Goal: Information Seeking & Learning: Check status

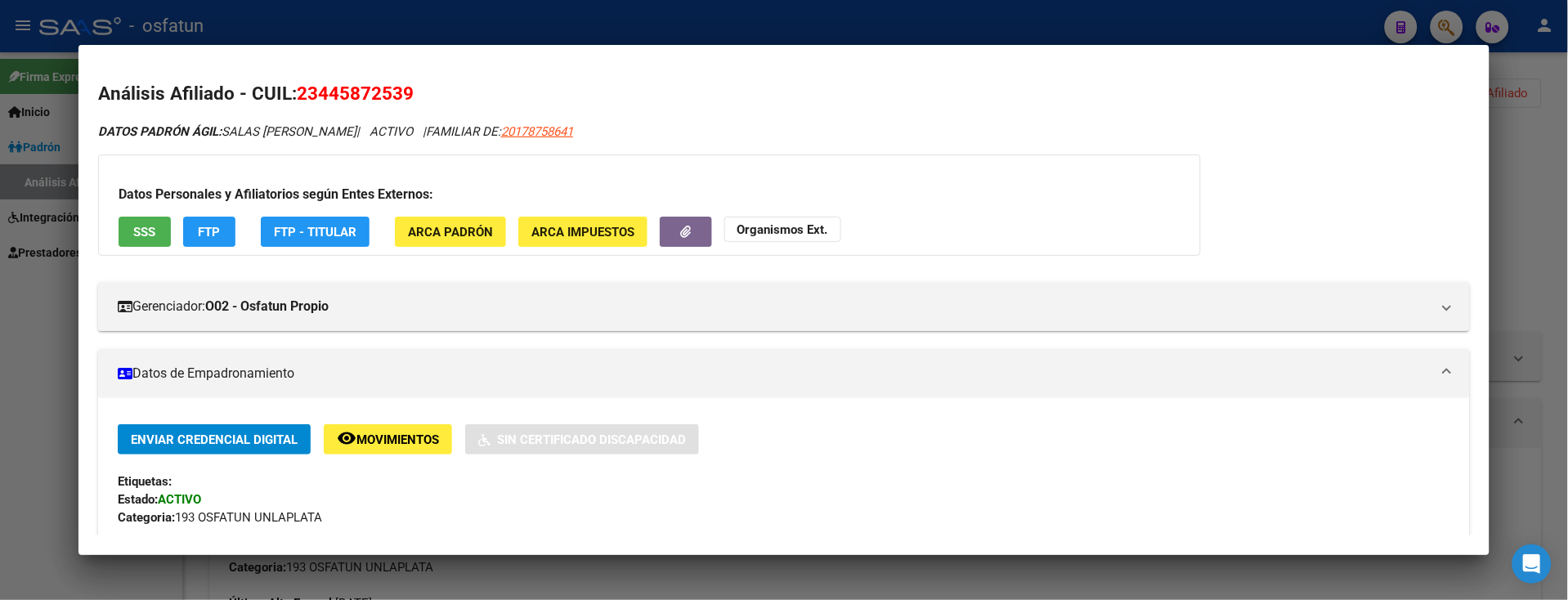
scroll to position [0, 1353]
click at [47, 431] on div at bounding box center [784, 300] width 1568 height 600
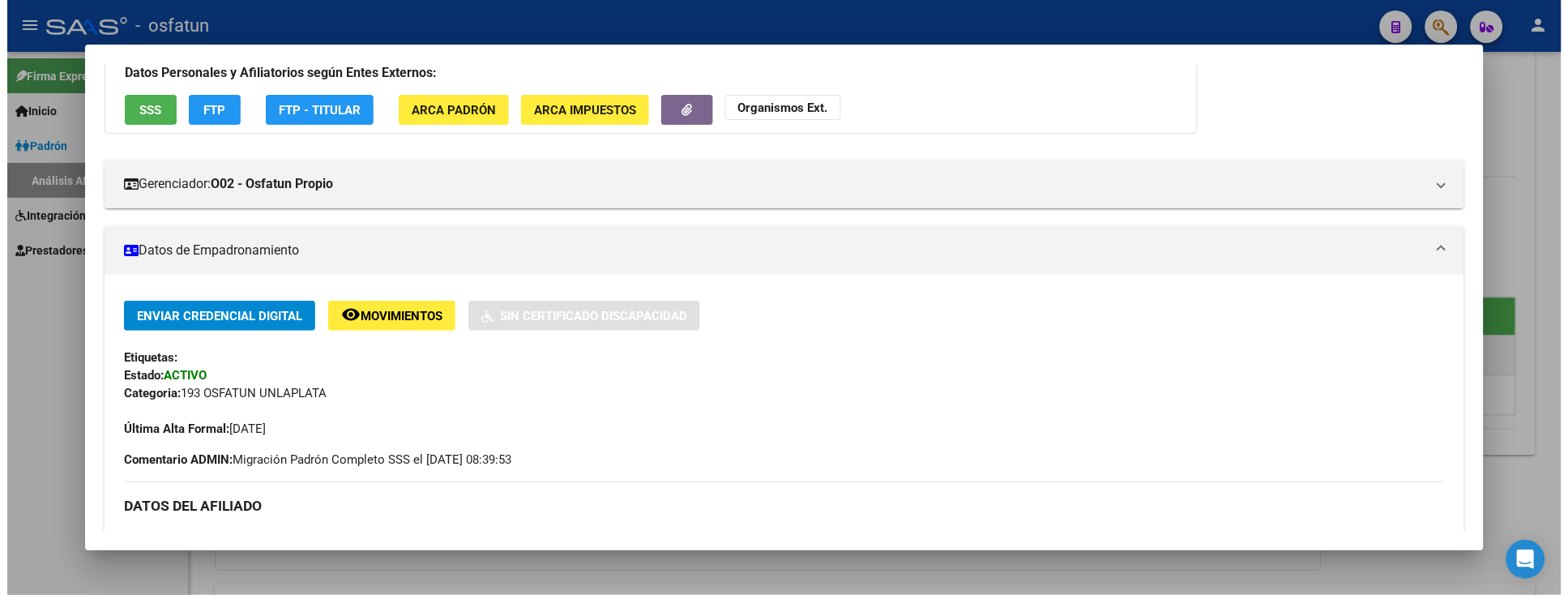
scroll to position [0, 0]
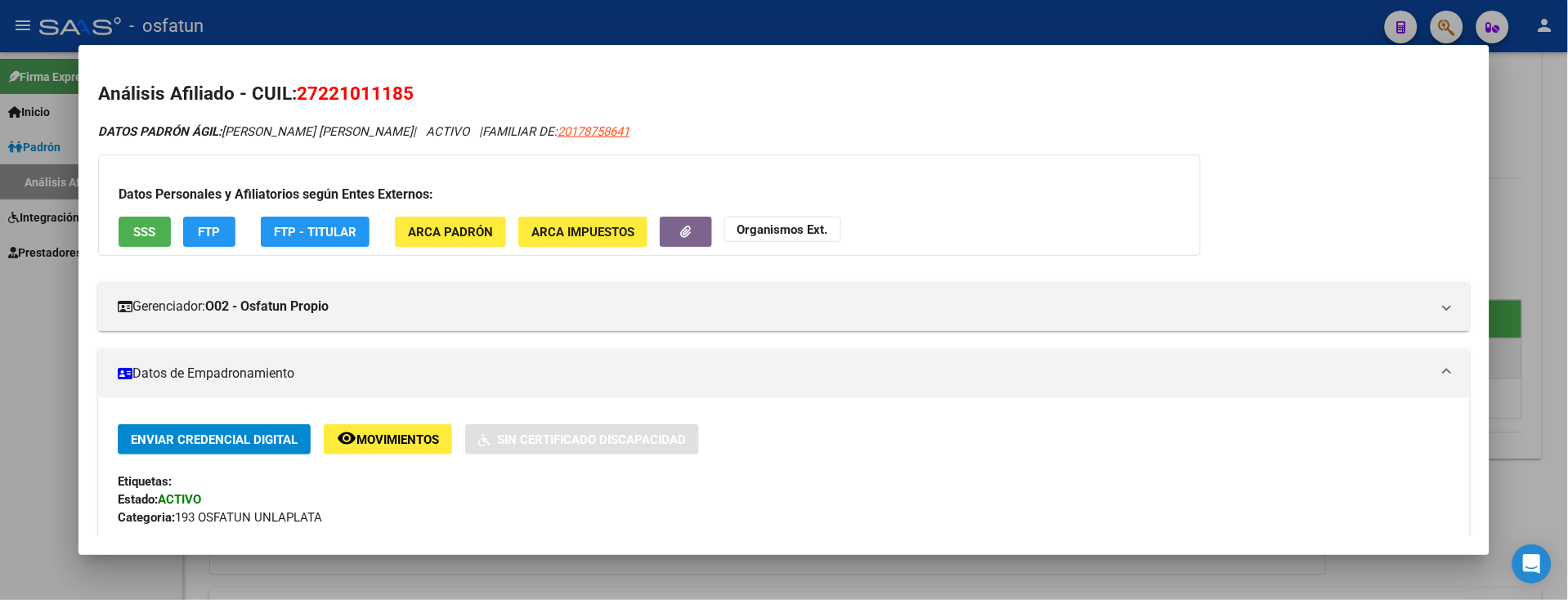
click at [27, 385] on div at bounding box center [784, 300] width 1568 height 600
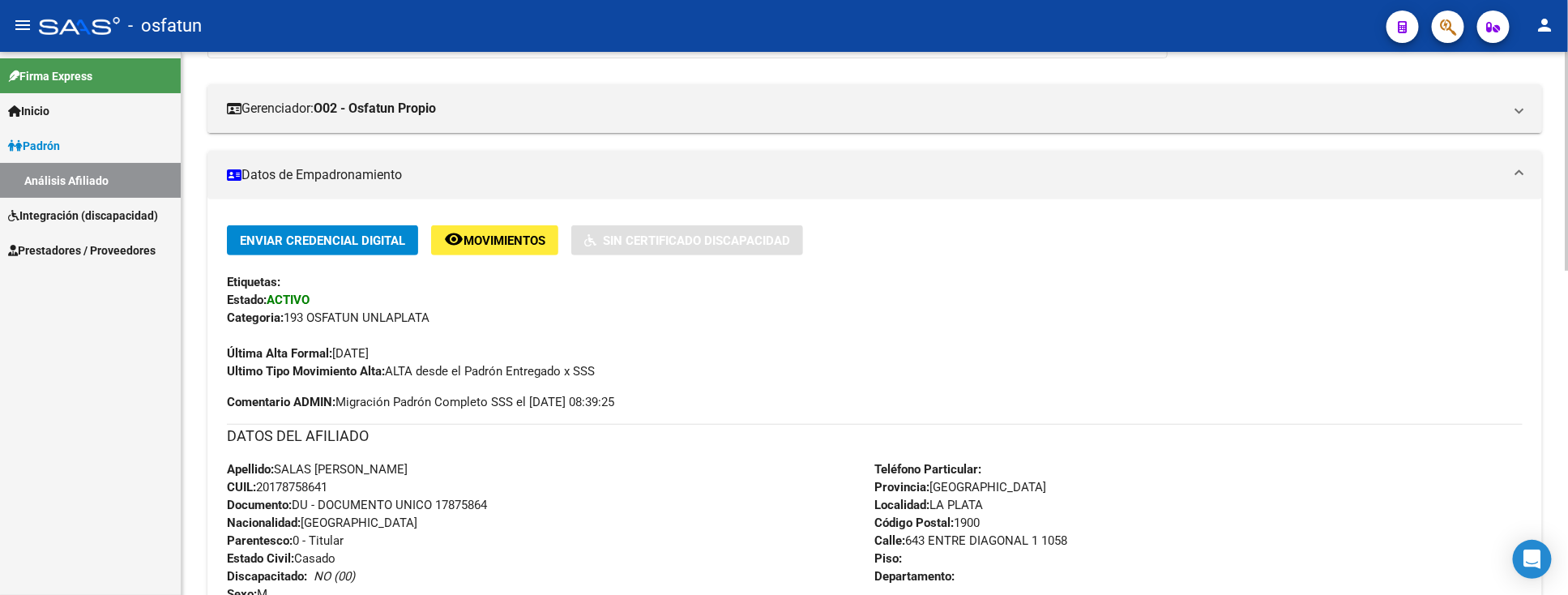
scroll to position [180, 0]
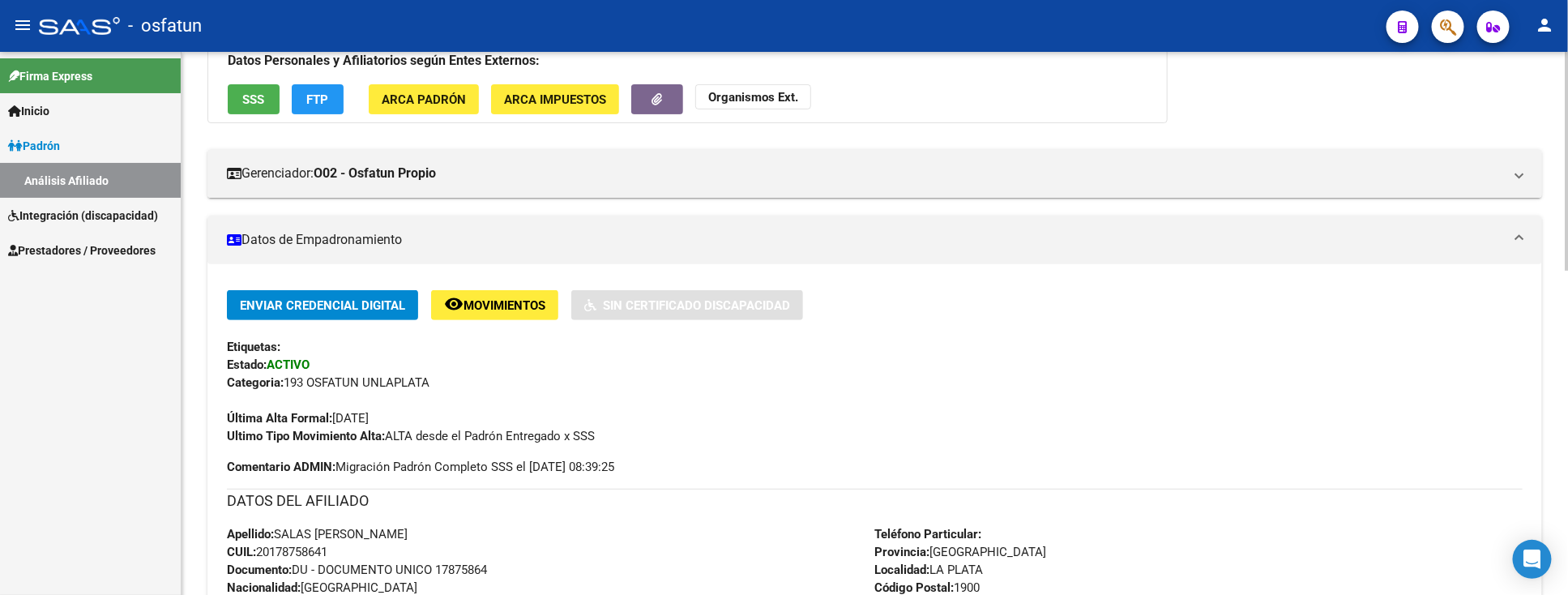
click at [451, 569] on span "Documento: DU - DOCUMENTO UNICO 17875864" at bounding box center [356, 570] width 260 height 15
copy span "17875864"
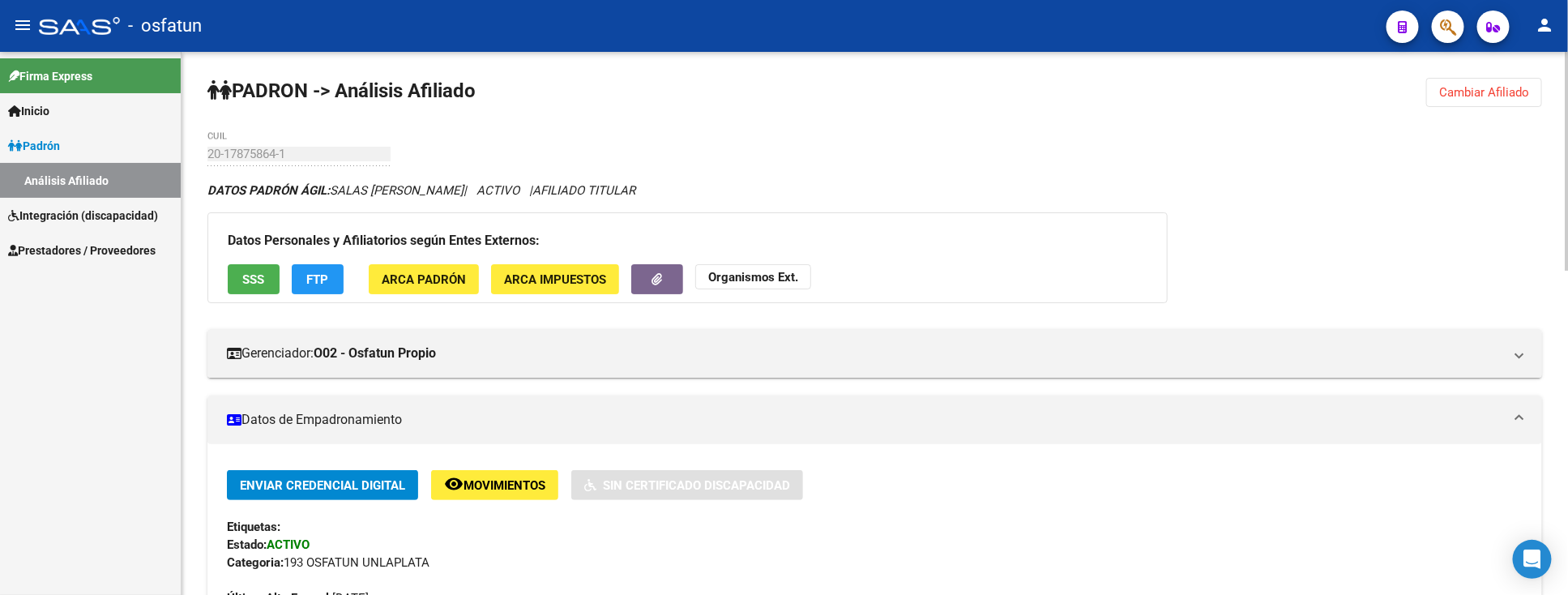
click at [1454, 94] on span "Cambiar Afiliado" at bounding box center [1484, 92] width 90 height 15
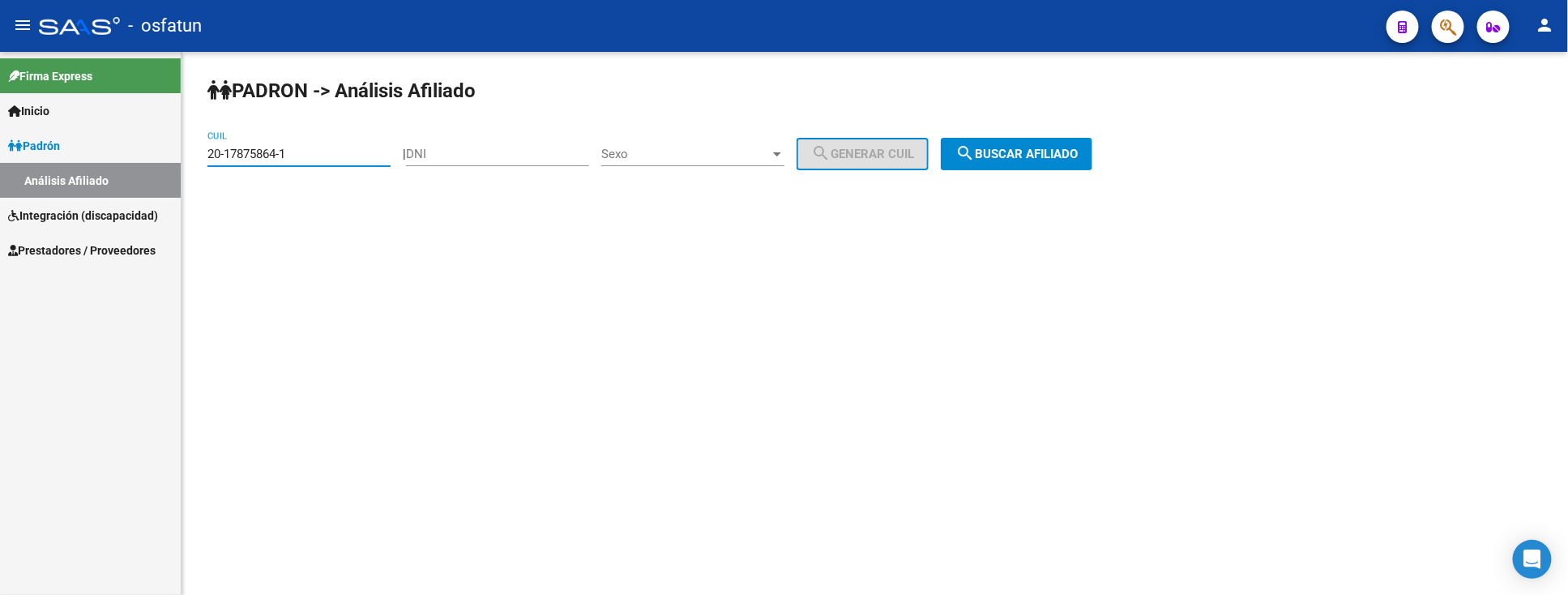
drag, startPoint x: 325, startPoint y: 147, endPoint x: 101, endPoint y: 152, distance: 224.1
click at [101, 152] on mat-sidenav-container "Firma Express Inicio Instructivos Contacto OS Padrón Análisis Afiliado Integrac…" at bounding box center [784, 323] width 1568 height 543
paste input "23-17979350-4"
type input "23-17979350-4"
click at [1023, 146] on button "search Buscar afiliado" at bounding box center [1016, 154] width 152 height 32
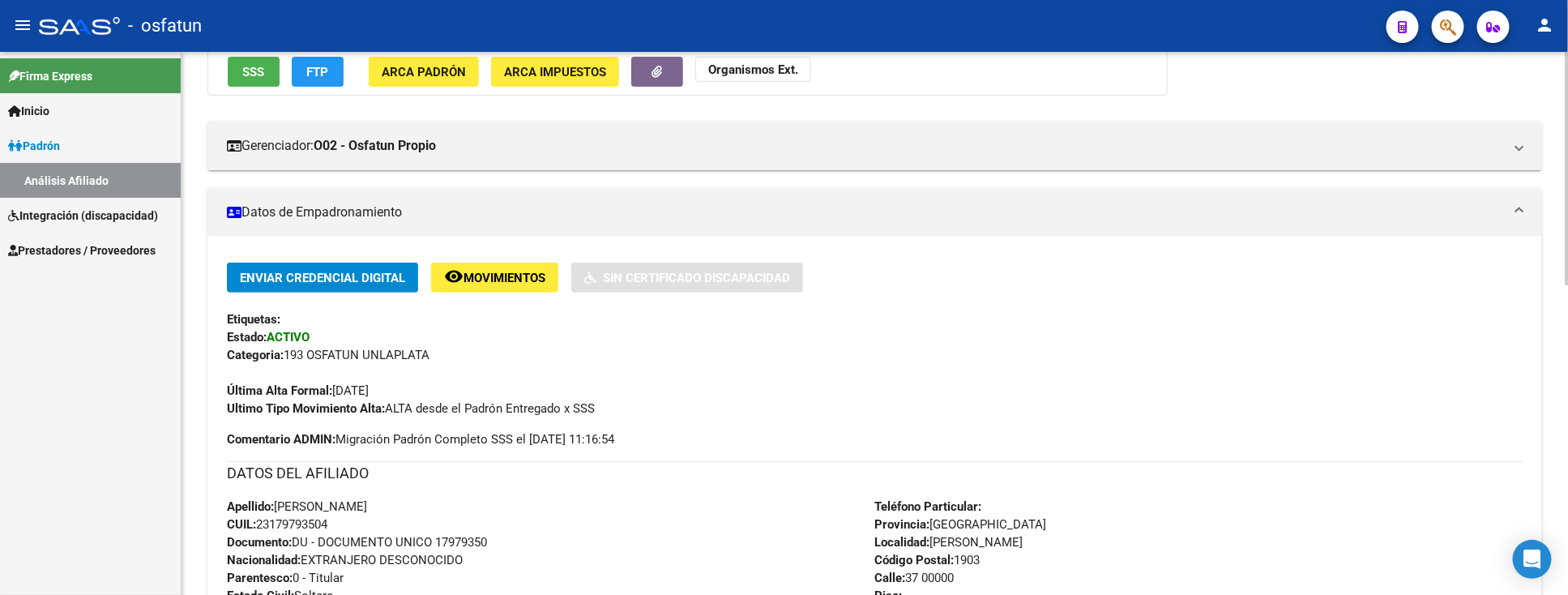
scroll to position [334, 0]
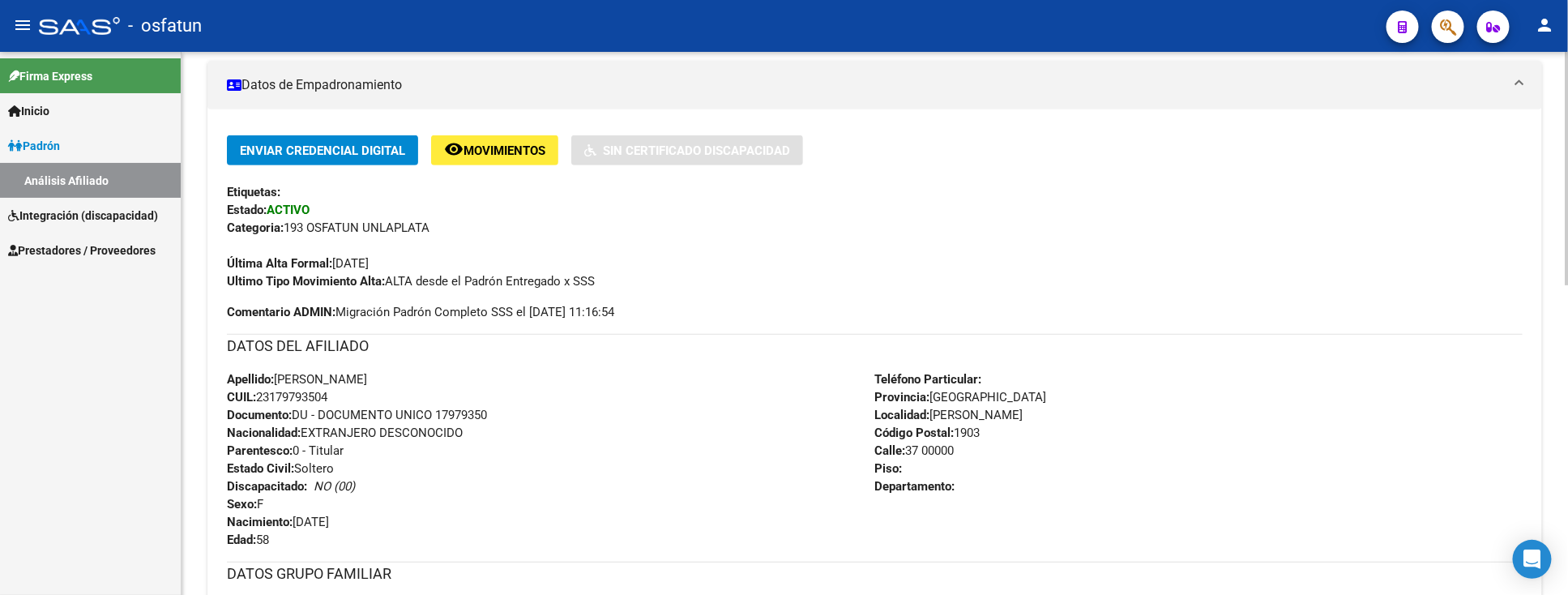
click at [454, 415] on span "Documento: DU - DOCUMENTO UNICO 17979350" at bounding box center [356, 415] width 260 height 15
copy span "17979350"
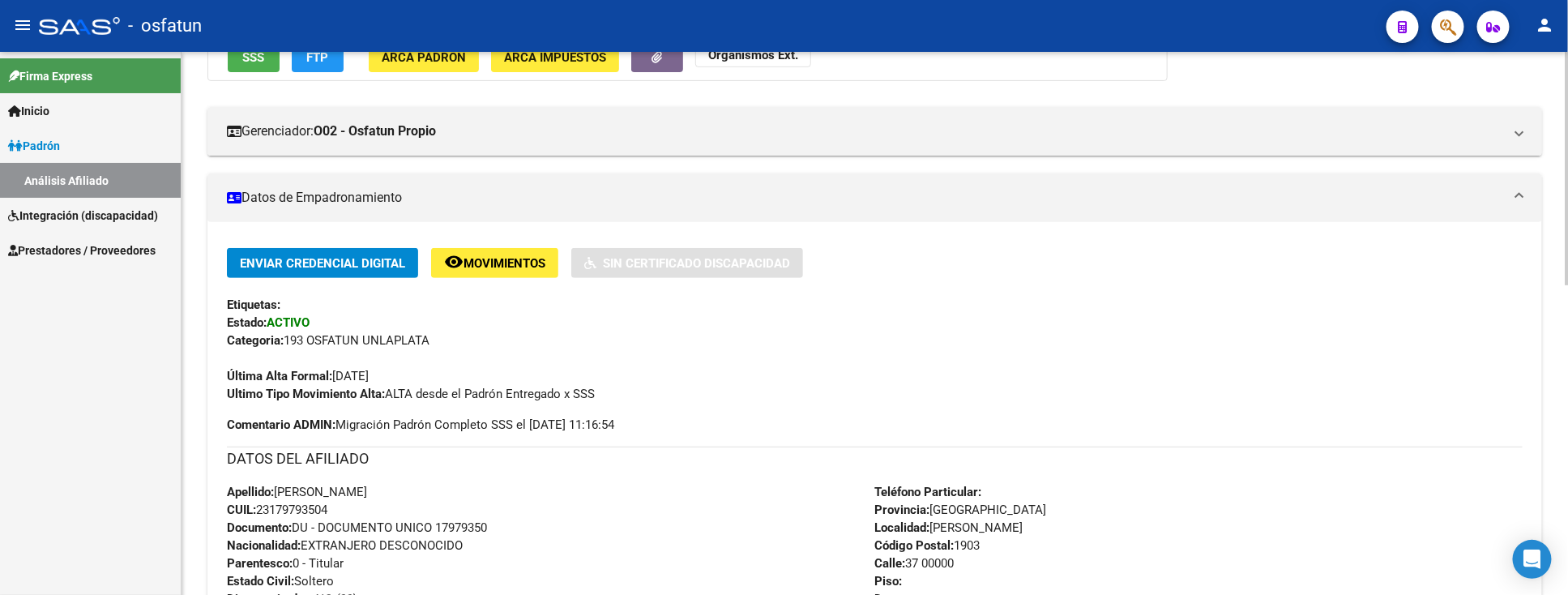
scroll to position [0, 0]
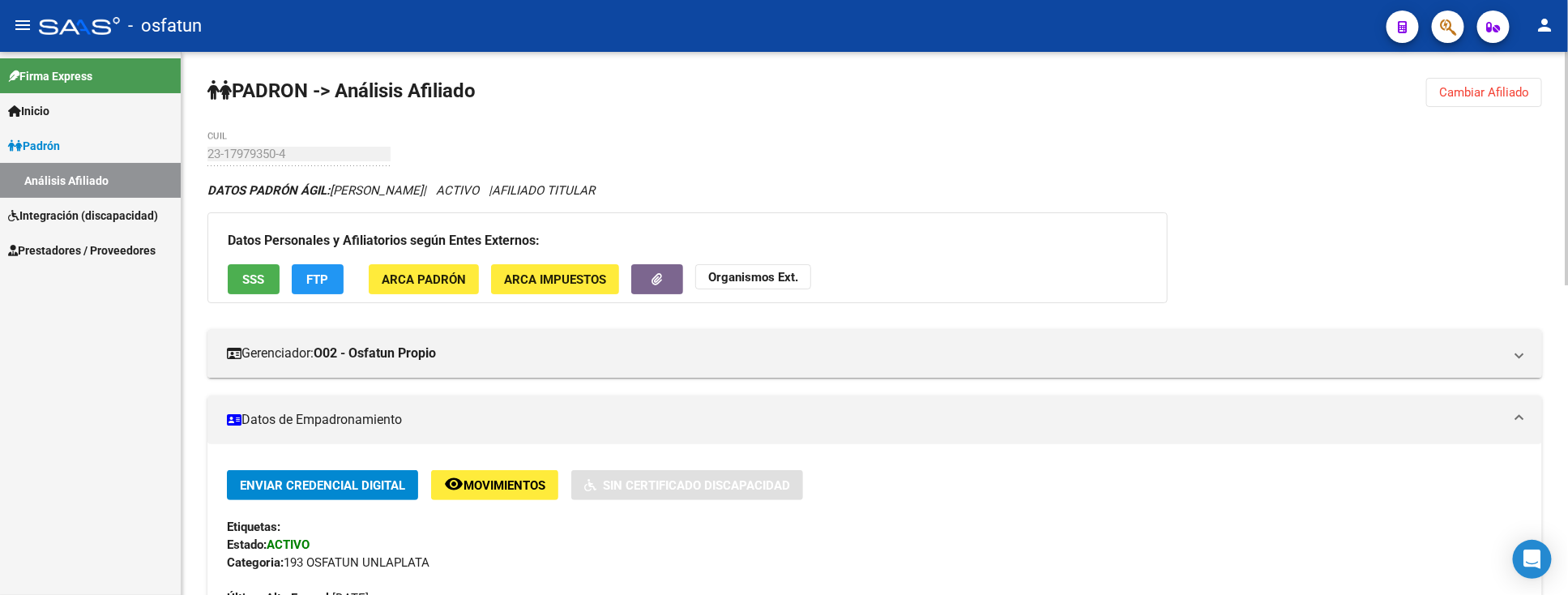
click at [788, 278] on strong "Organismos Ext." at bounding box center [754, 276] width 90 height 15
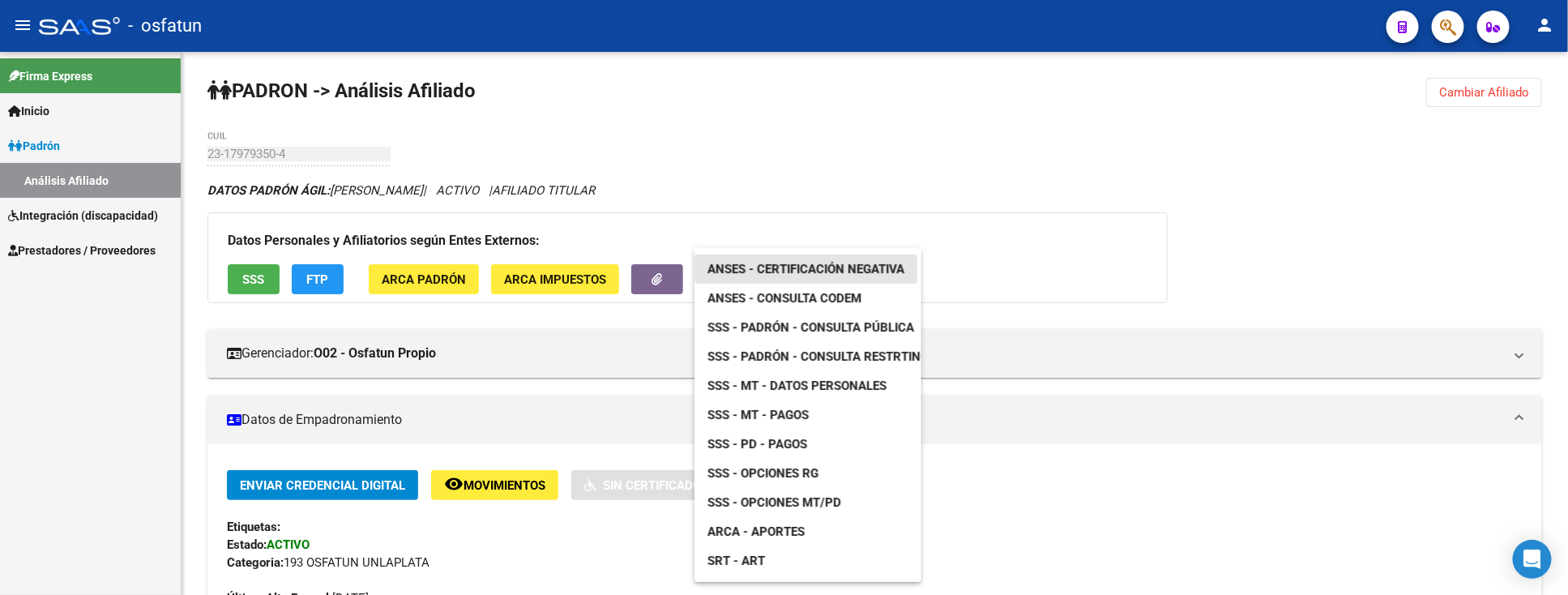
click at [791, 273] on span "ANSES - Certificación Negativa" at bounding box center [806, 269] width 197 height 15
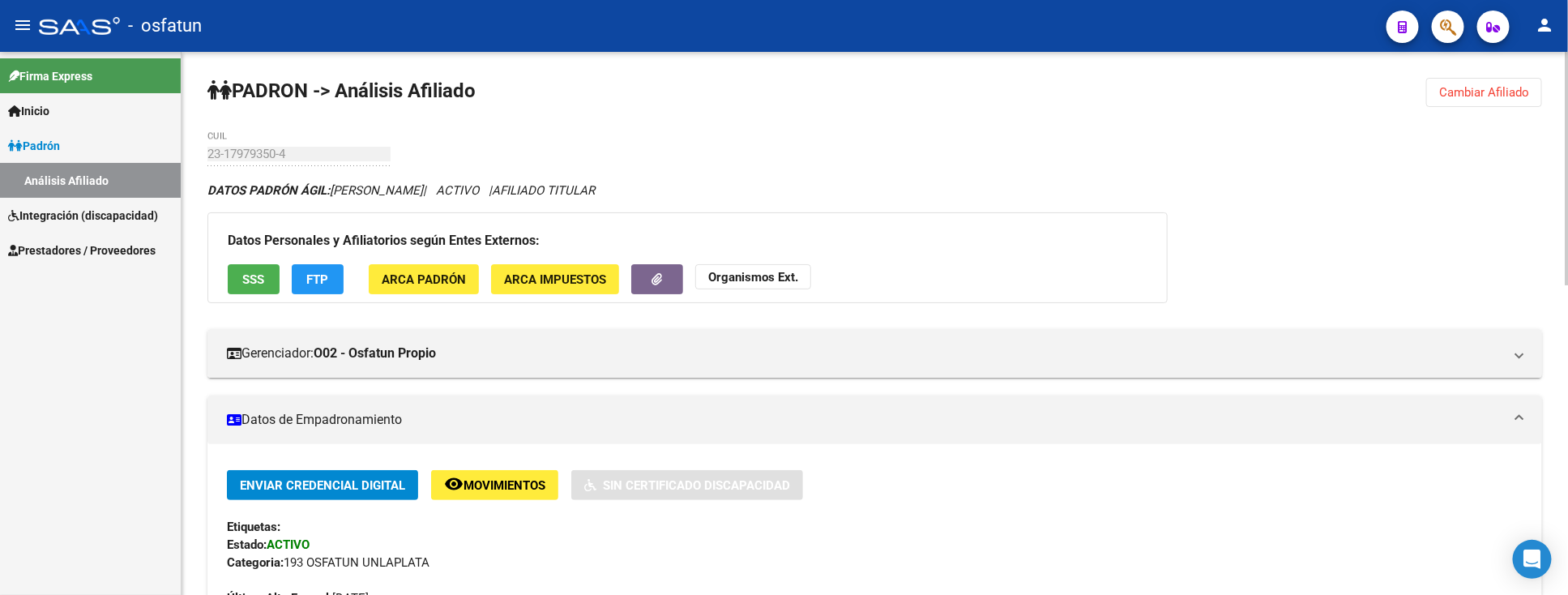
click at [774, 269] on button "Organismos Ext." at bounding box center [753, 277] width 116 height 25
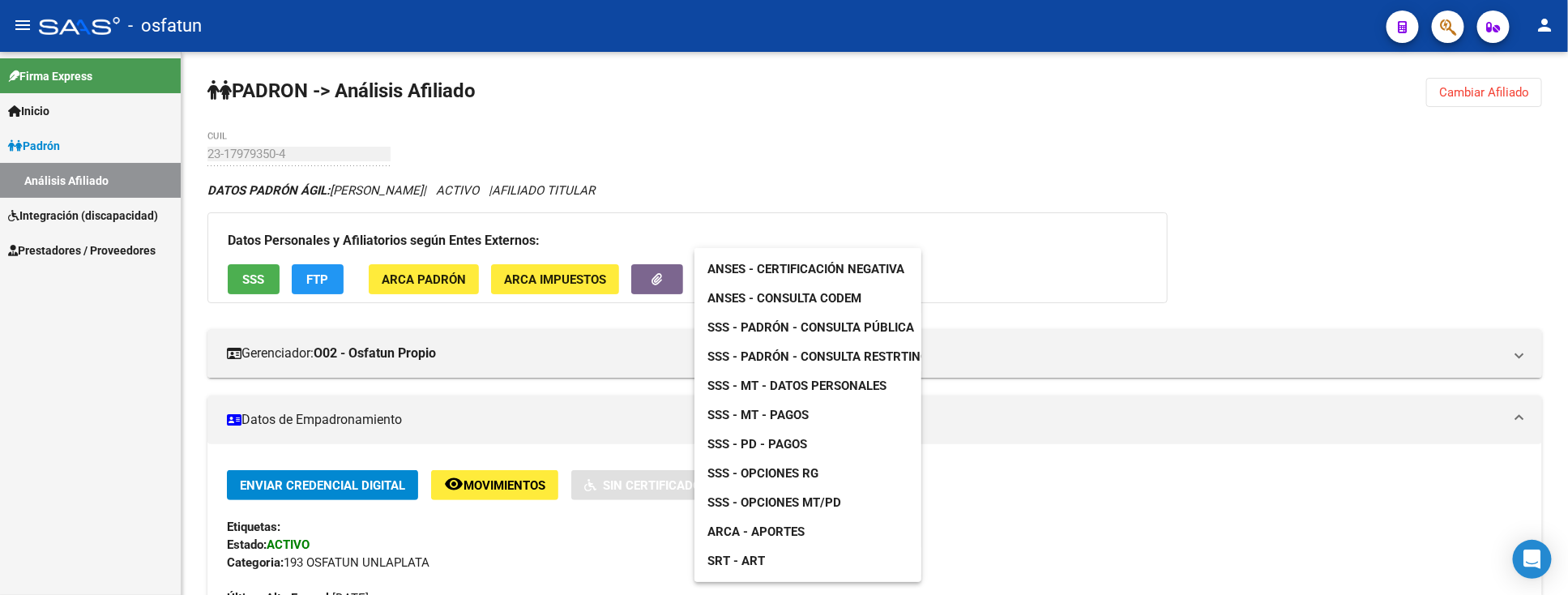
click at [862, 327] on span "SSS - Padrón - Consulta Pública" at bounding box center [810, 327] width 207 height 15
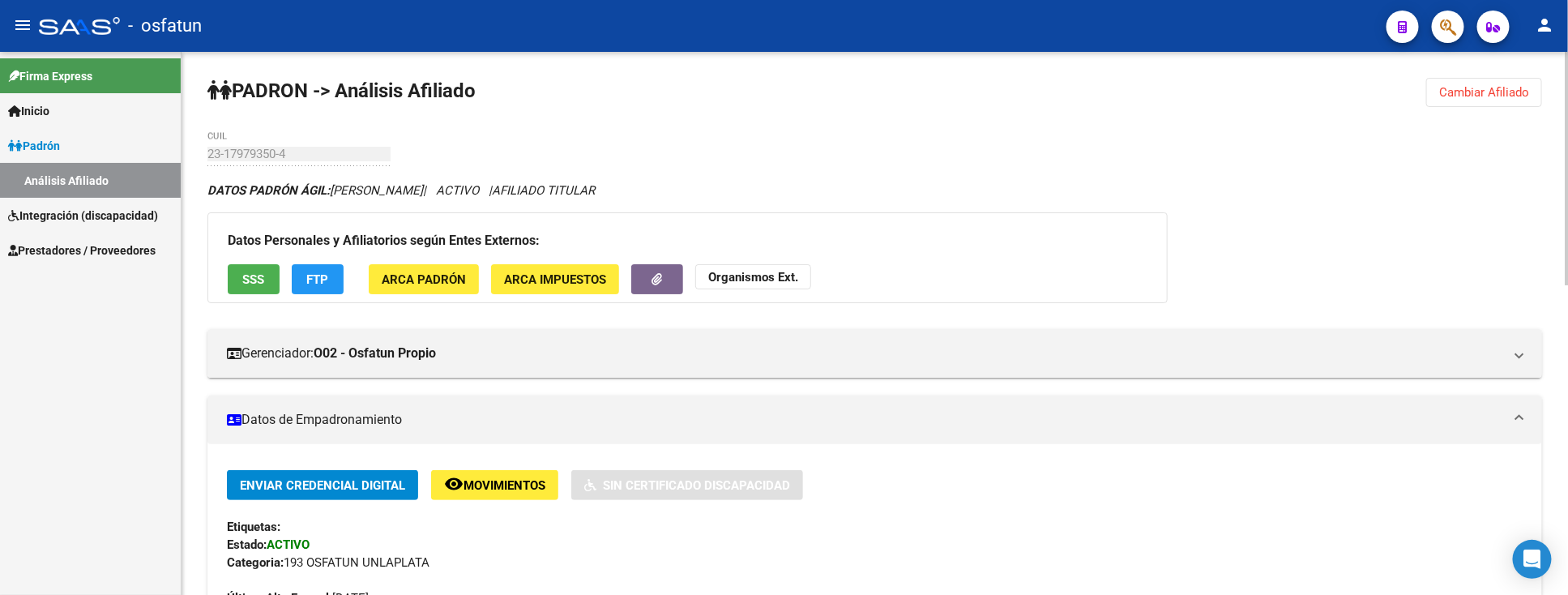
click at [703, 527] on div "Etiquetas:" at bounding box center [874, 526] width 1296 height 18
click at [759, 269] on button "Organismos Ext." at bounding box center [753, 277] width 116 height 25
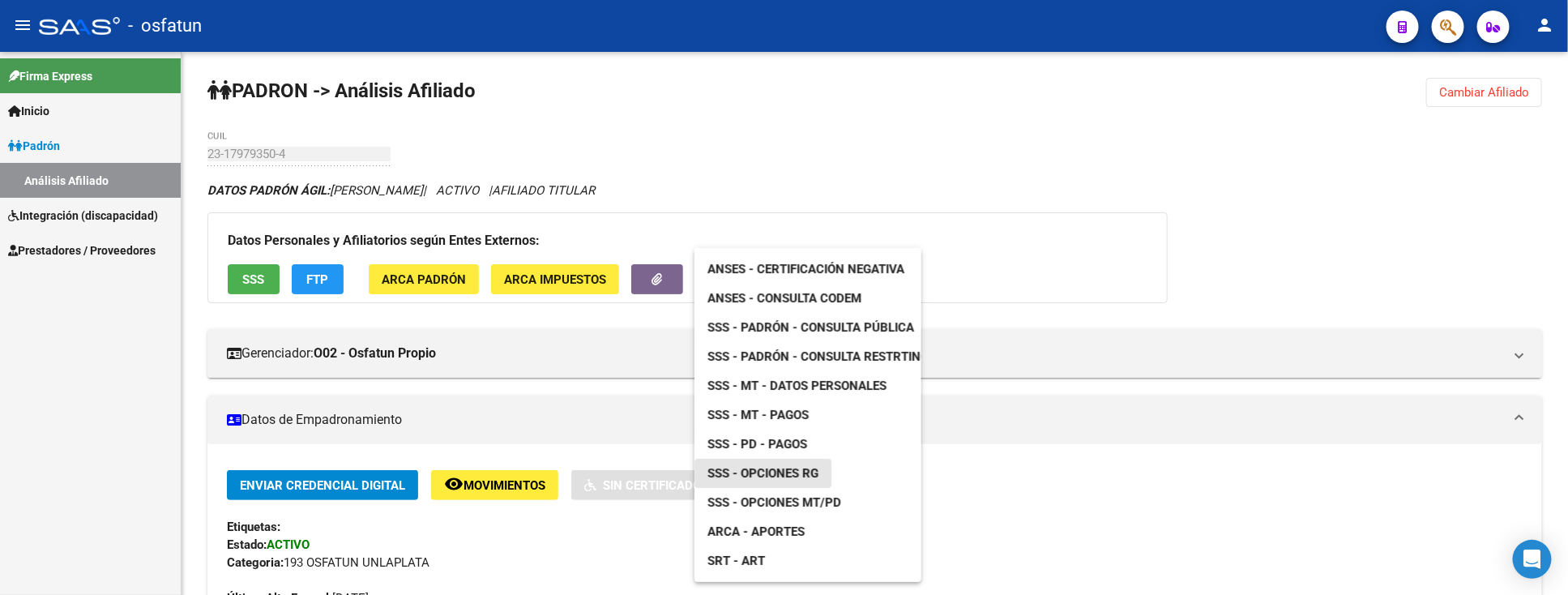
click at [779, 476] on span "SSS - Opciones RG" at bounding box center [762, 472] width 111 height 15
